Goal: Find specific page/section: Find specific page/section

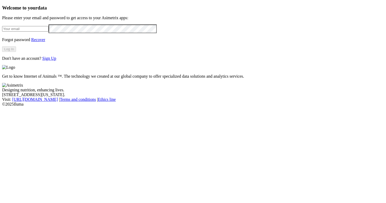
type input "[PERSON_NAME][EMAIL_ADDRESS][DOMAIN_NAME]"
click at [16, 52] on button "Log In" at bounding box center [9, 49] width 14 height 6
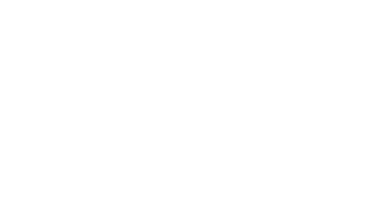
scroll to position [104, 0]
drag, startPoint x: 146, startPoint y: 87, endPoint x: 234, endPoint y: 91, distance: 87.9
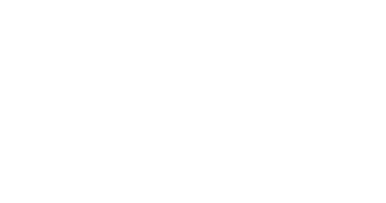
scroll to position [288, 0]
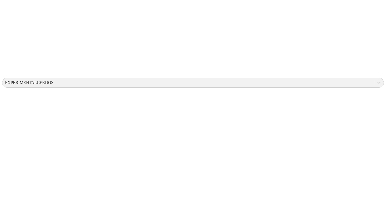
scroll to position [0, 0]
